Goal: Find specific page/section: Find specific page/section

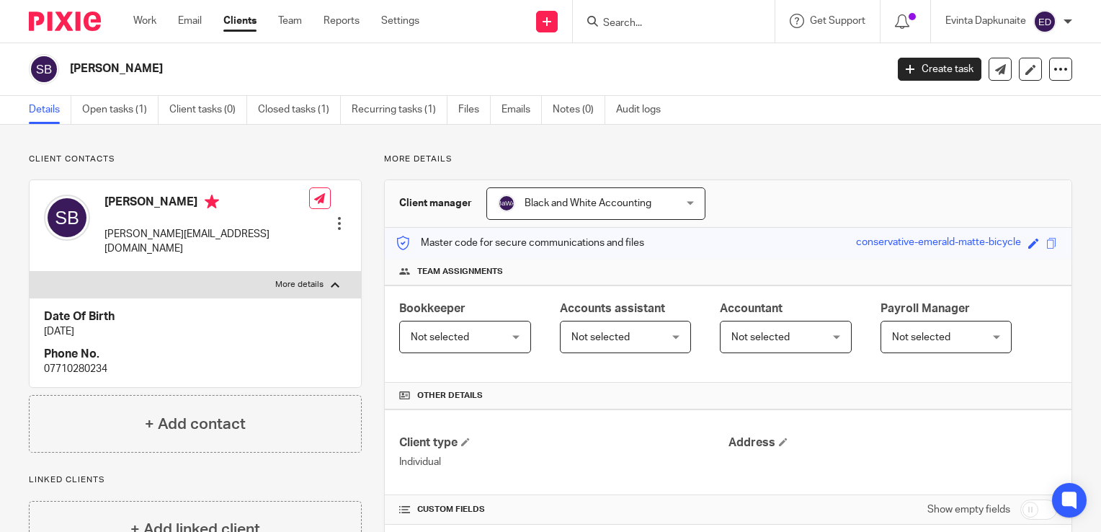
click at [626, 19] on input "Search" at bounding box center [667, 23] width 130 height 13
type input "vivia"
click at [649, 55] on link at bounding box center [710, 61] width 222 height 33
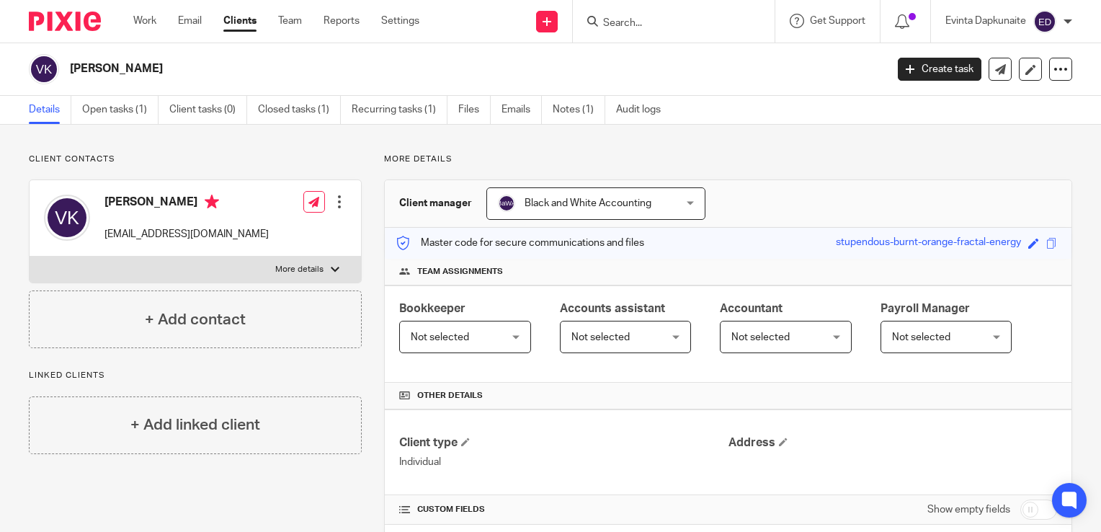
drag, startPoint x: 745, startPoint y: 128, endPoint x: 686, endPoint y: 65, distance: 87.2
drag, startPoint x: 810, startPoint y: 177, endPoint x: 812, endPoint y: 189, distance: 11.7
click at [785, 157] on p "More details" at bounding box center [728, 160] width 688 height 12
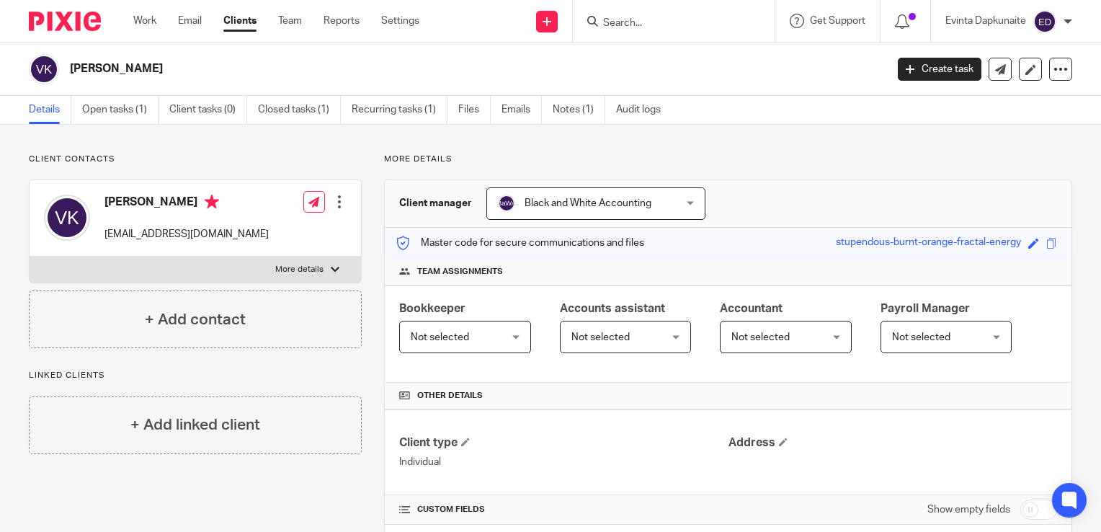
click at [284, 19] on link "Team" at bounding box center [290, 21] width 24 height 14
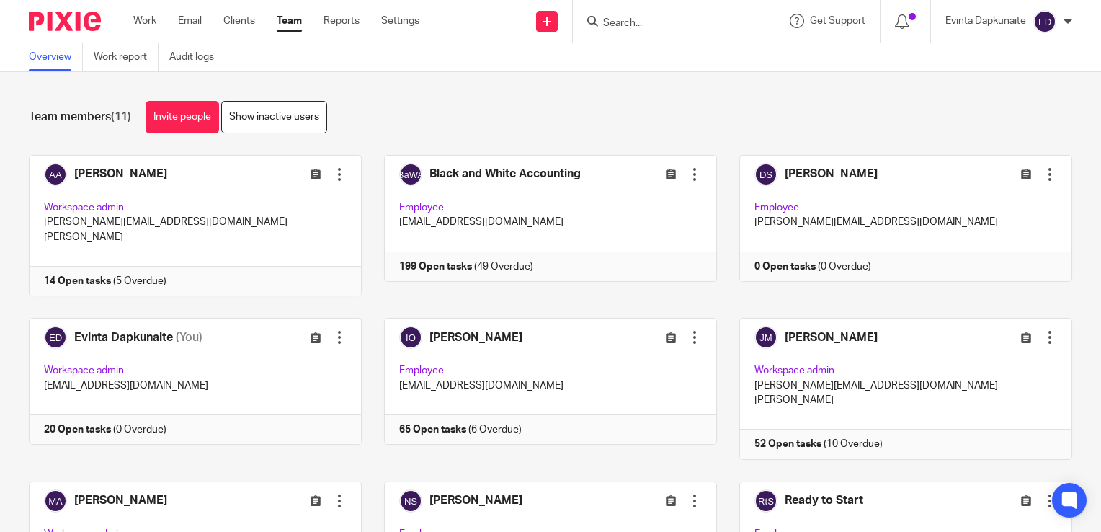
click at [699, 128] on div "Team members (11) Invite people Show inactive users" at bounding box center [551, 117] width 1044 height 32
